Goal: Information Seeking & Learning: Learn about a topic

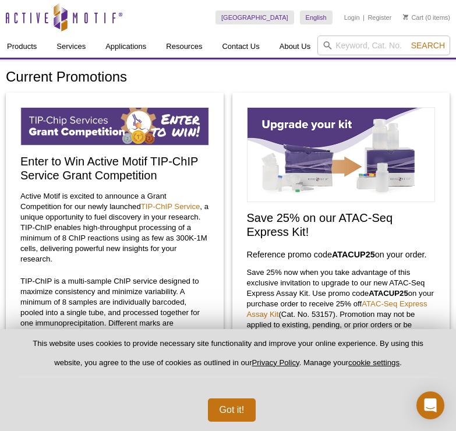
select select "[GEOGRAPHIC_DATA]"
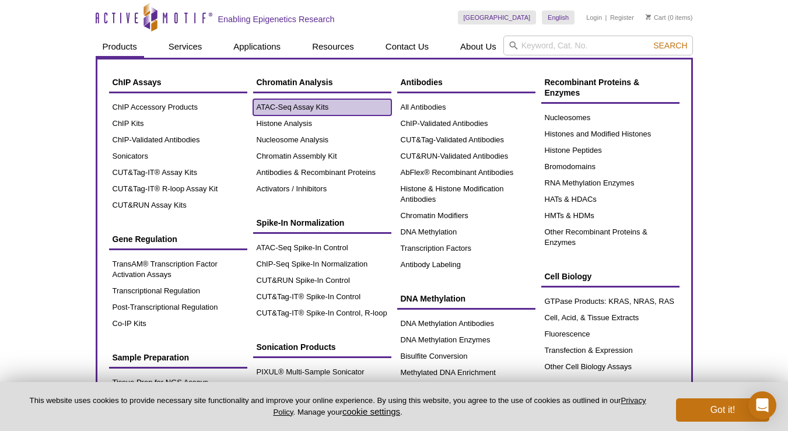
click at [275, 107] on link "ATAC-Seq Assay Kits" at bounding box center [322, 107] width 138 height 16
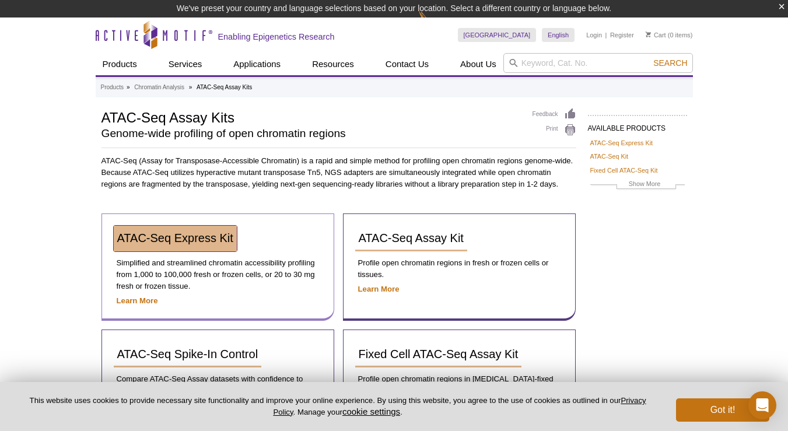
click at [191, 237] on span "ATAC-Seq Express Kit" at bounding box center [175, 237] width 116 height 13
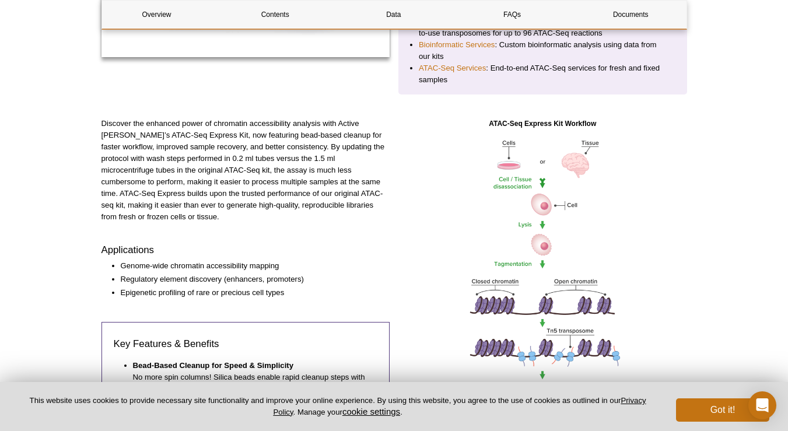
scroll to position [338, 0]
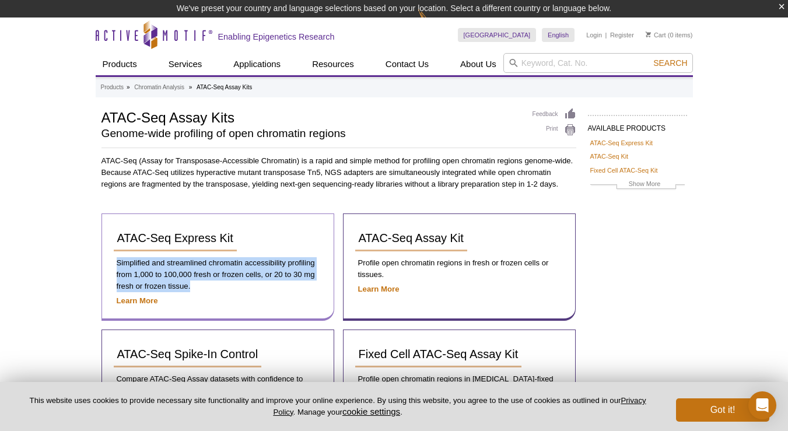
drag, startPoint x: 196, startPoint y: 289, endPoint x: 112, endPoint y: 263, distance: 87.8
click at [112, 263] on div "ATAC-Seq Express Kit Simplified and streamlined chromatin accessibility profili…" at bounding box center [217, 266] width 233 height 107
copy p "Simplified and streamlined chromatin accessibility profiling from 1,000 to 100,…"
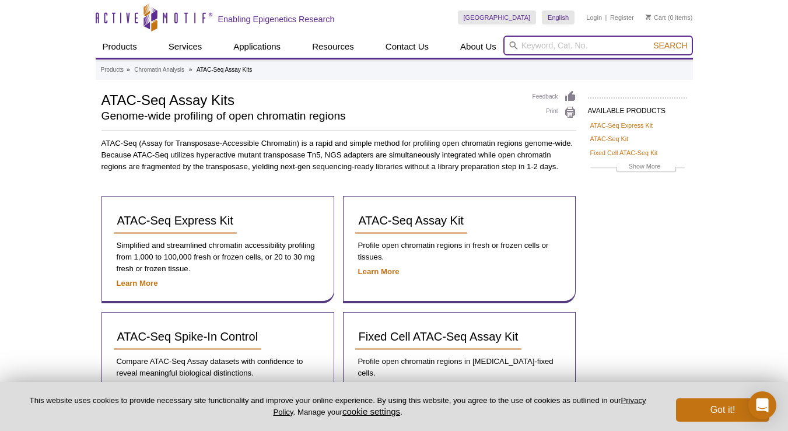
click at [608, 44] on input "search" at bounding box center [597, 46] width 189 height 20
type input "kras"
click at [649, 40] on button "Search" at bounding box center [669, 45] width 41 height 10
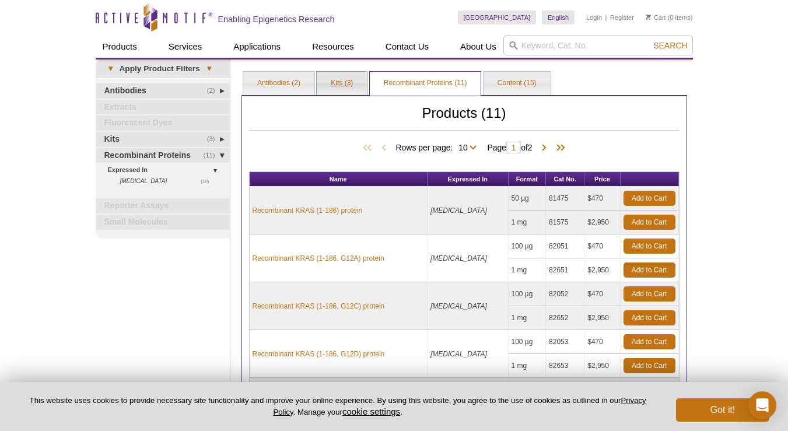
click at [339, 82] on link "Kits (3)" at bounding box center [342, 83] width 50 height 23
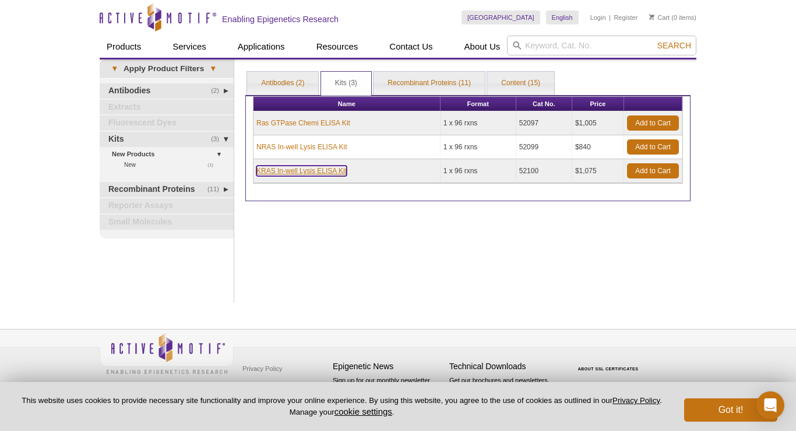
click at [318, 170] on link "KRAS In-well Lysis ELISA Kit" at bounding box center [301, 171] width 90 height 10
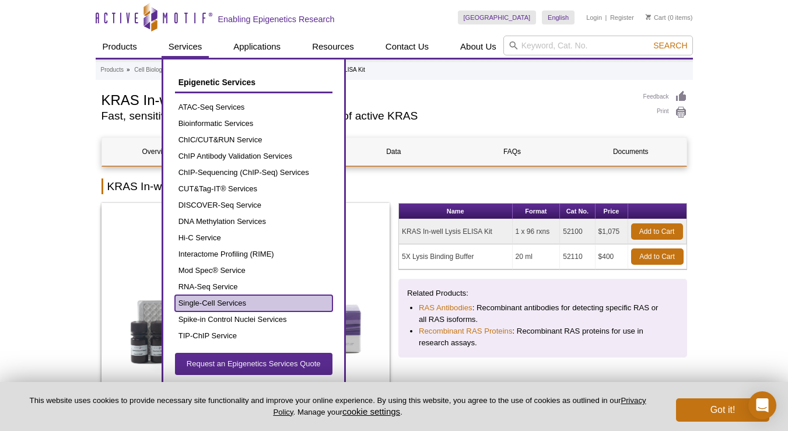
click at [226, 301] on link "Single-Cell Services" at bounding box center [253, 303] width 157 height 16
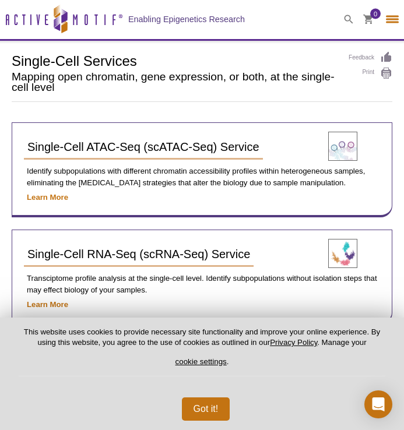
select select "[GEOGRAPHIC_DATA]"
